Goal: Navigation & Orientation: Go to known website

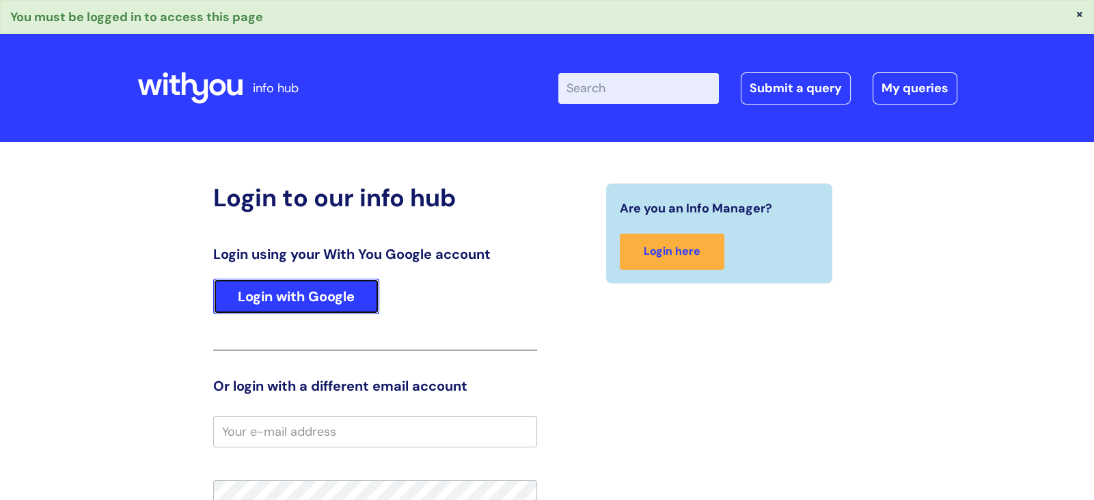
click at [314, 293] on link "Login with Google" at bounding box center [296, 297] width 166 height 36
click at [371, 301] on link "Login with Google" at bounding box center [296, 297] width 166 height 36
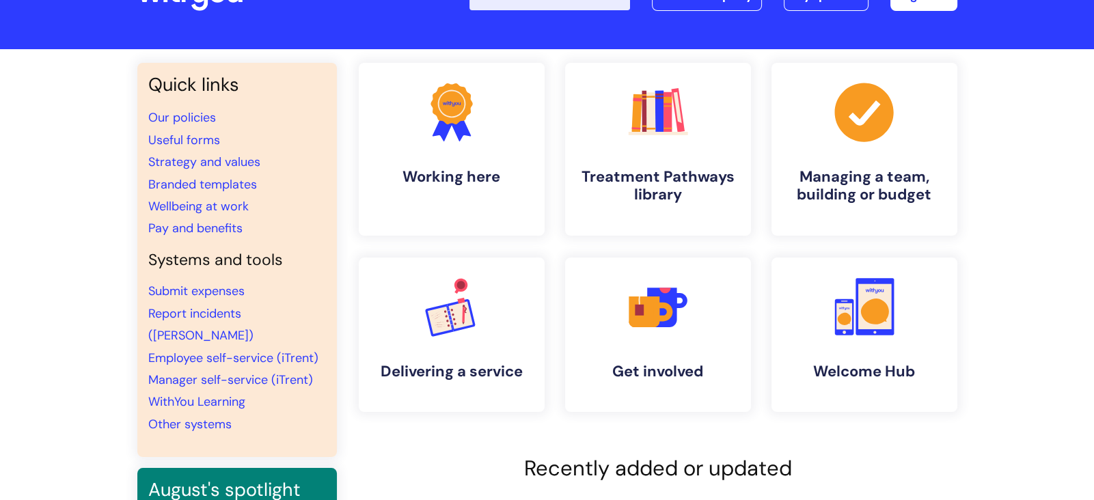
scroll to position [164, 0]
